Goal: Browse casually: Explore the website without a specific task or goal

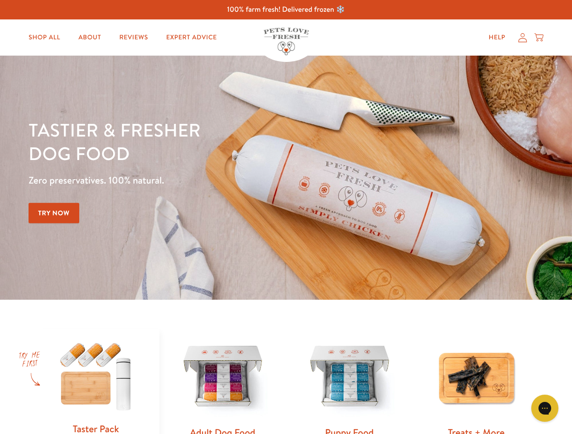
click at [286, 217] on div "Tastier & fresher dog food Zero preservatives. 100% natural. Try Now" at bounding box center [200, 177] width 343 height 119
click at [544, 409] on icon "Gorgias live chat" at bounding box center [544, 408] width 9 height 9
